Goal: Task Accomplishment & Management: Use online tool/utility

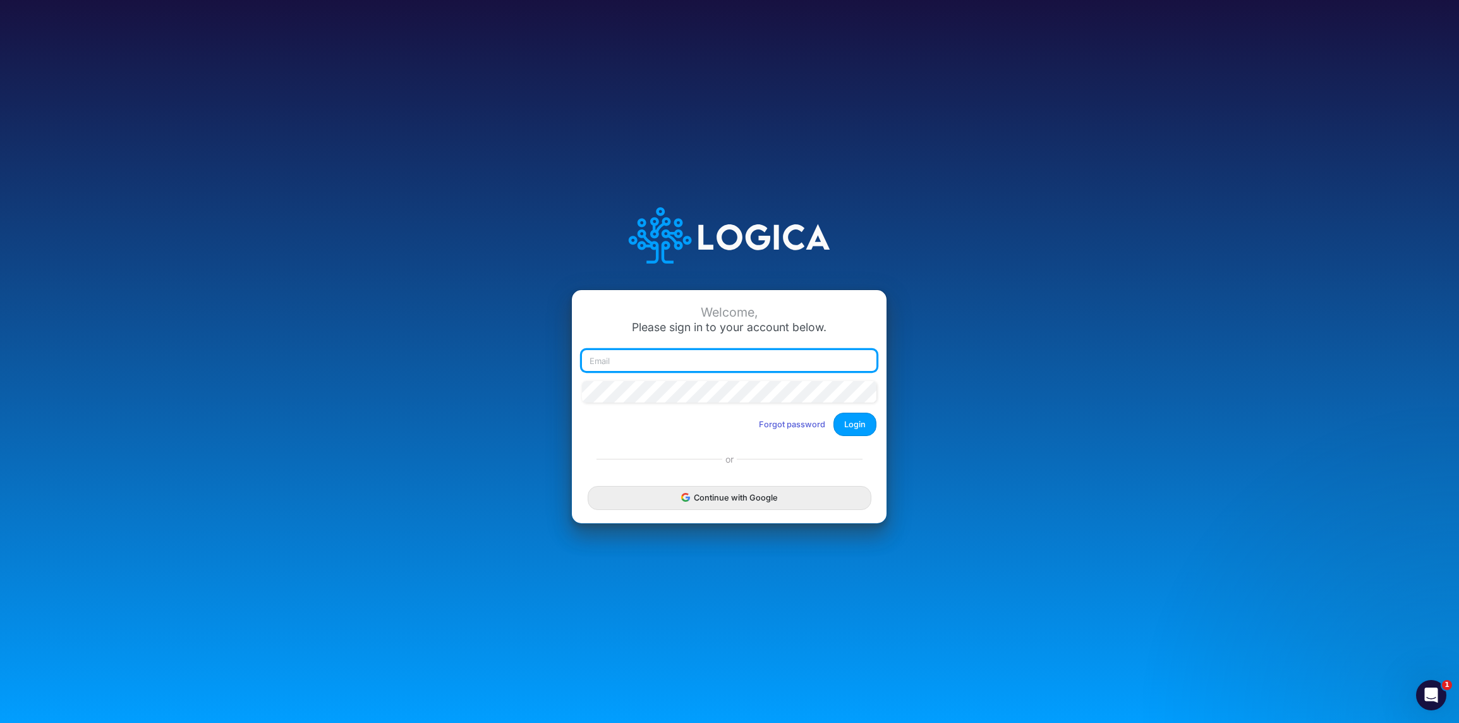
type input "[EMAIL_ADDRESS][DOMAIN_NAME]"
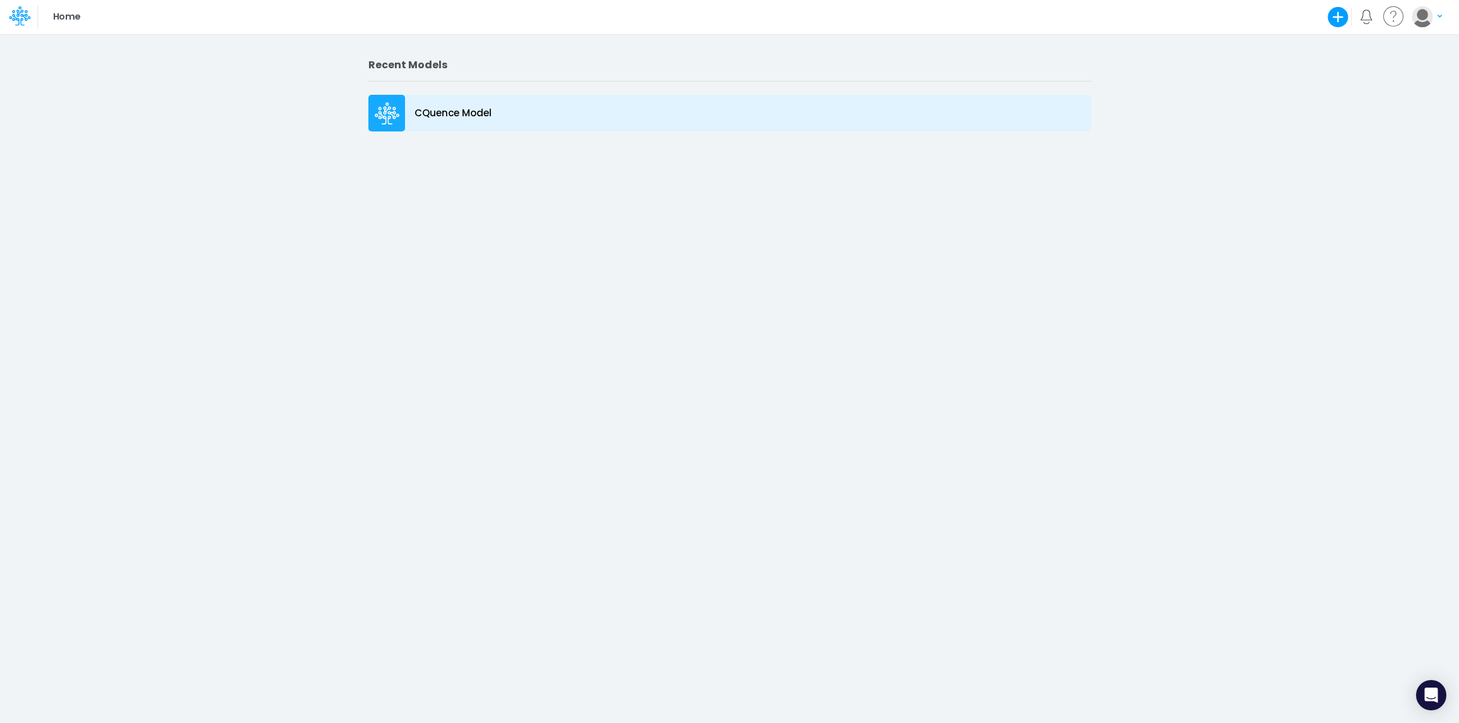
click at [475, 113] on p "CQuence Model" at bounding box center [453, 113] width 77 height 15
